Goal: Information Seeking & Learning: Check status

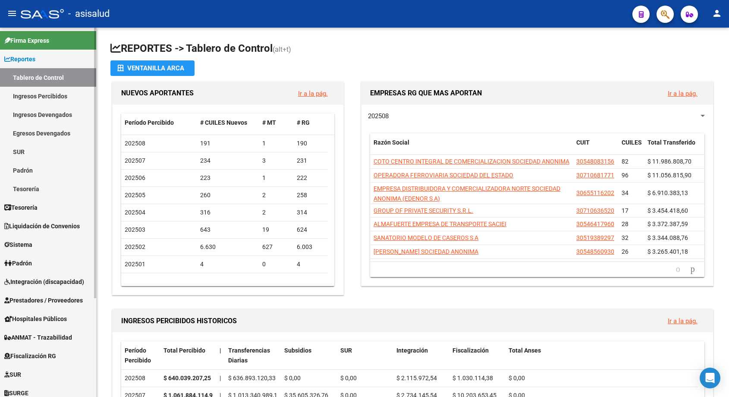
click at [40, 93] on link "Ingresos Percibidos" at bounding box center [48, 96] width 96 height 19
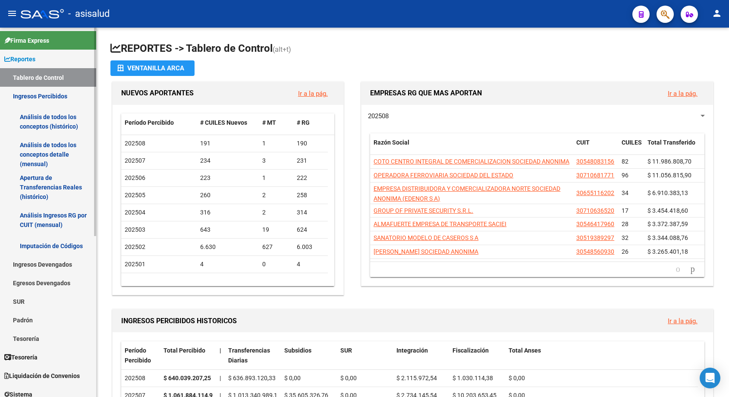
click at [41, 119] on link "Análisis de todos los conceptos (histórico)" at bounding box center [48, 121] width 96 height 33
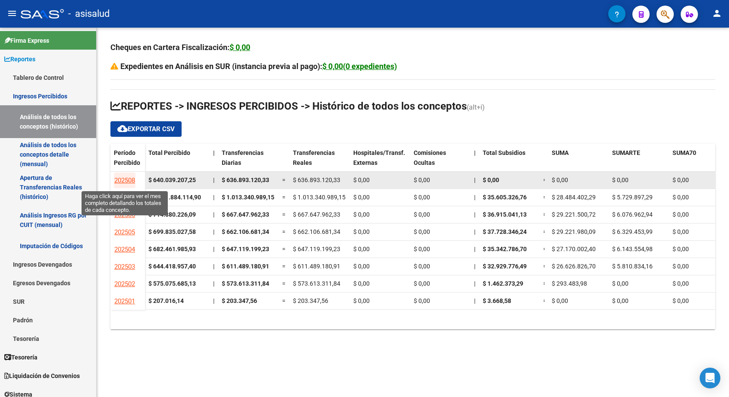
click at [127, 176] on span "202508" at bounding box center [124, 180] width 21 height 8
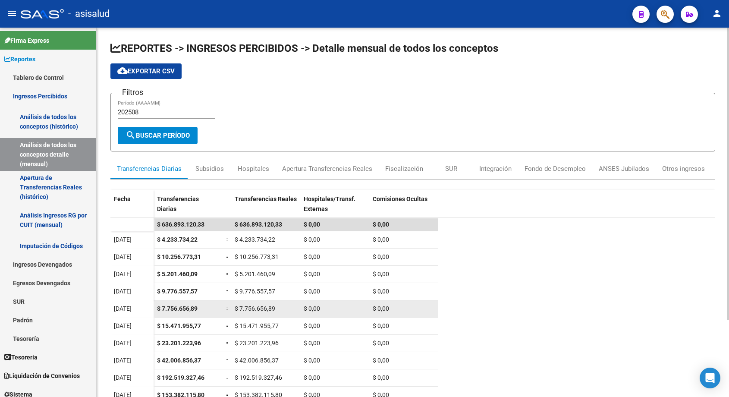
scroll to position [97, 0]
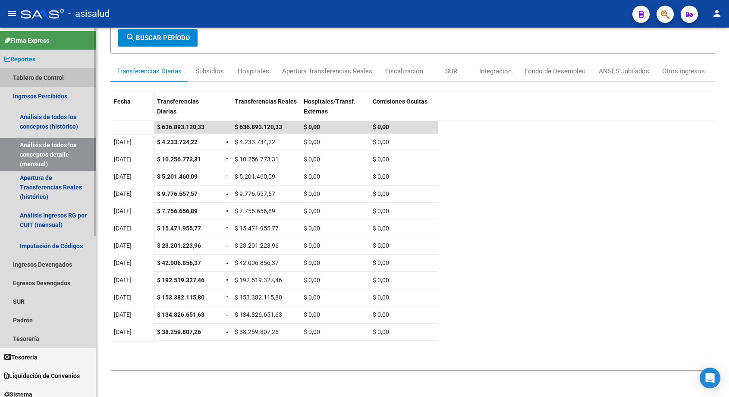
click at [56, 74] on link "Tablero de Control" at bounding box center [48, 77] width 96 height 19
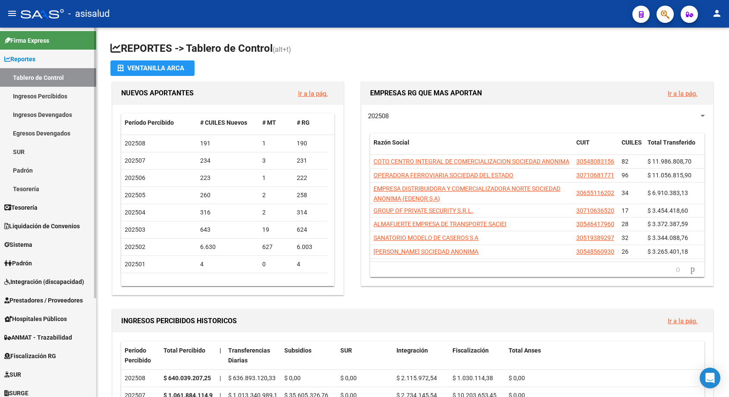
click at [38, 79] on link "Tablero de Control" at bounding box center [48, 77] width 96 height 19
click at [35, 60] on span "Reportes" at bounding box center [19, 58] width 31 height 9
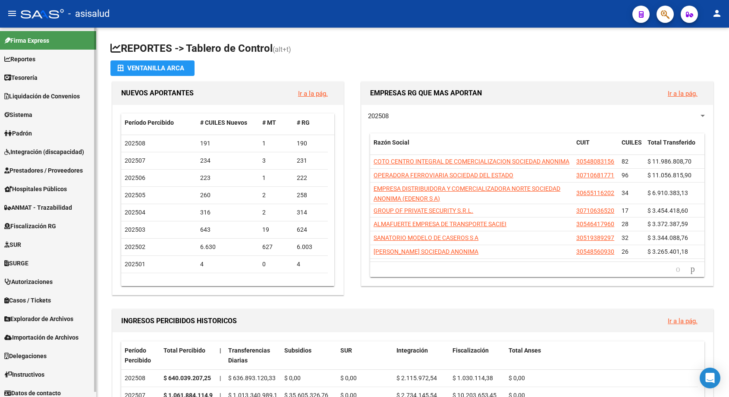
scroll to position [5, 0]
